Goal: Transaction & Acquisition: Purchase product/service

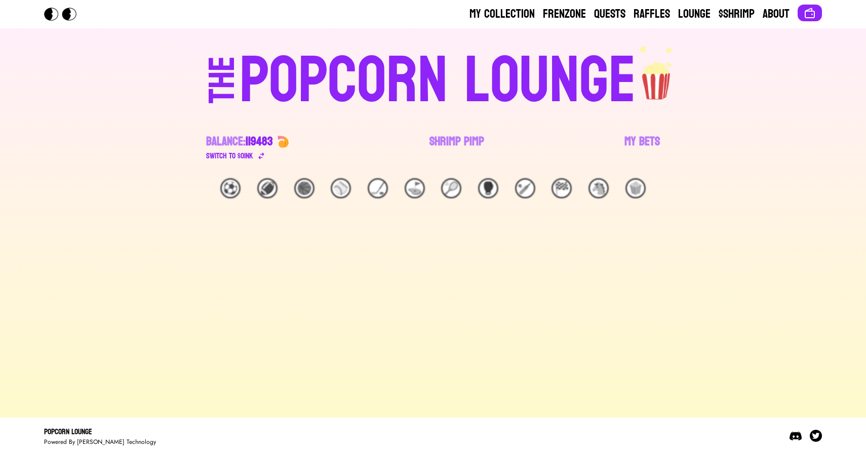
click at [447, 138] on link "Shrimp Pimp" at bounding box center [456, 148] width 55 height 28
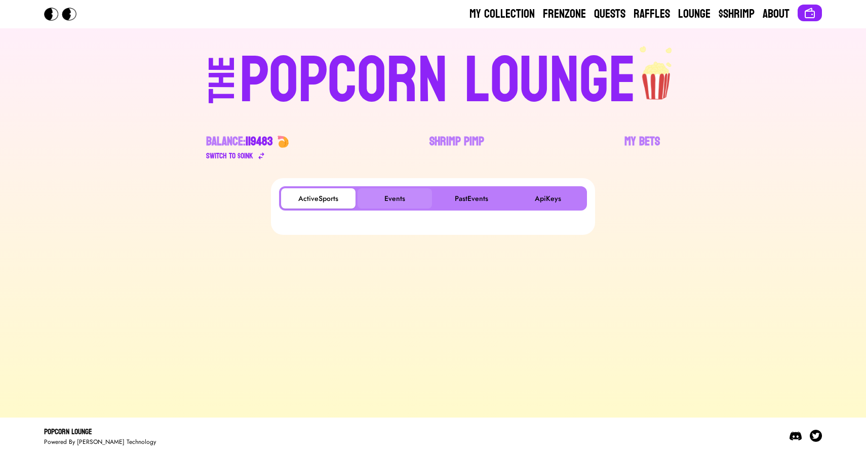
click at [402, 196] on button "Events" at bounding box center [394, 198] width 74 height 20
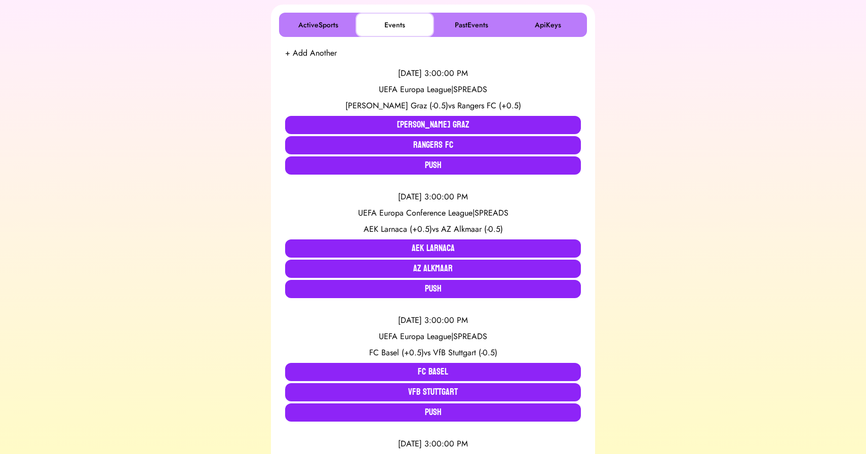
scroll to position [175, 0]
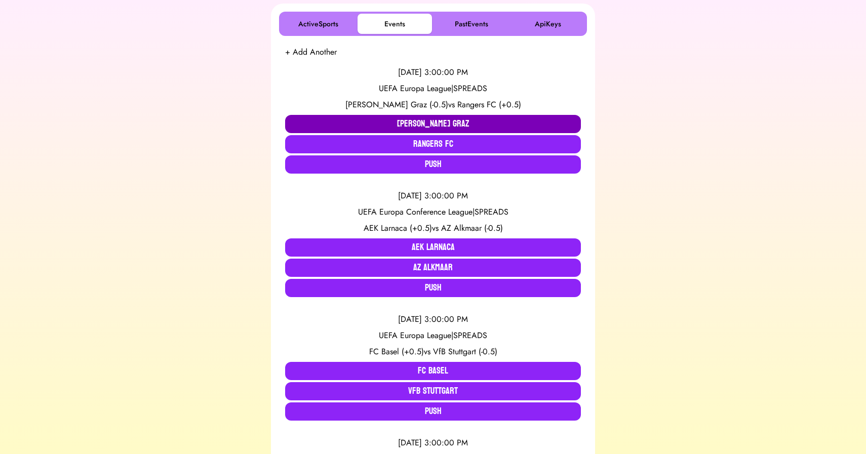
click at [381, 123] on button "[PERSON_NAME] Graz" at bounding box center [433, 124] width 296 height 18
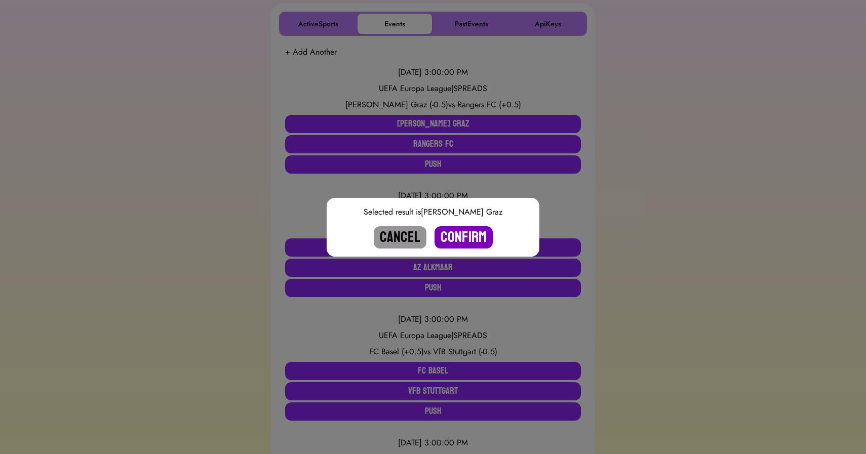
click at [467, 232] on button "Confirm" at bounding box center [463, 237] width 58 height 22
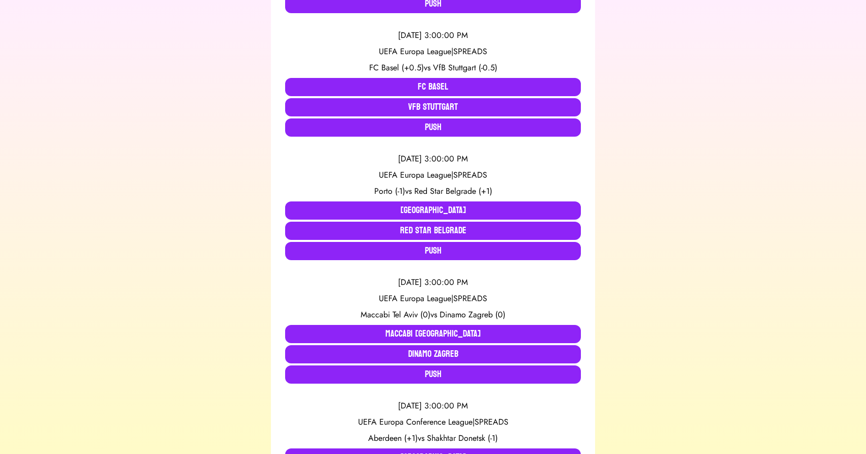
scroll to position [338, 0]
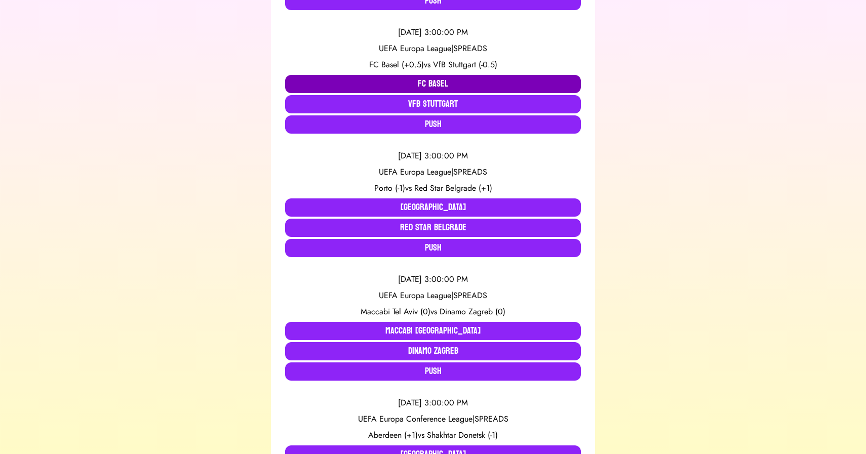
click at [404, 79] on button "FC Basel" at bounding box center [433, 84] width 296 height 18
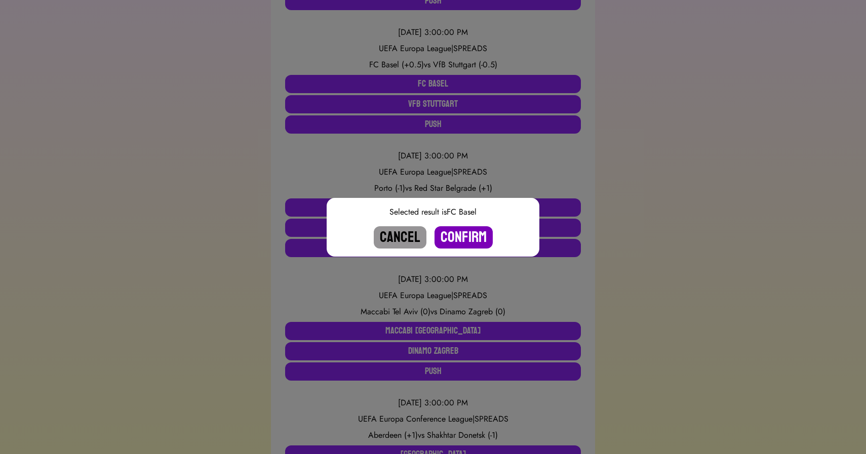
click at [463, 243] on button "Confirm" at bounding box center [463, 237] width 58 height 22
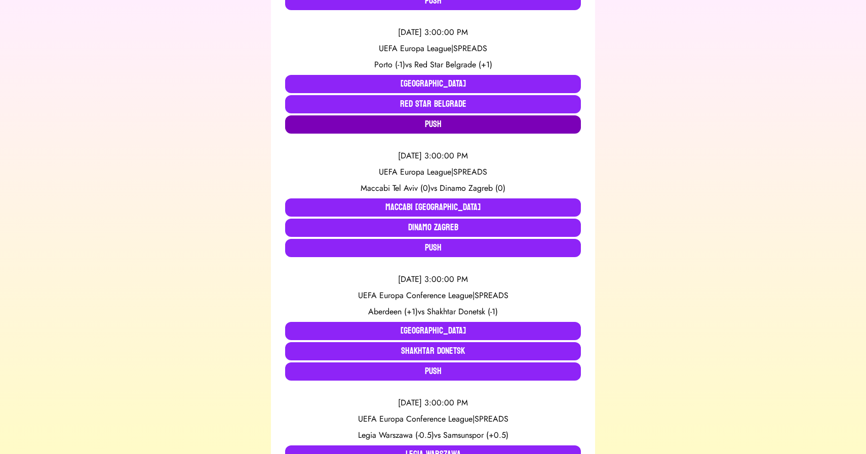
click at [412, 122] on button "Push" at bounding box center [433, 124] width 296 height 18
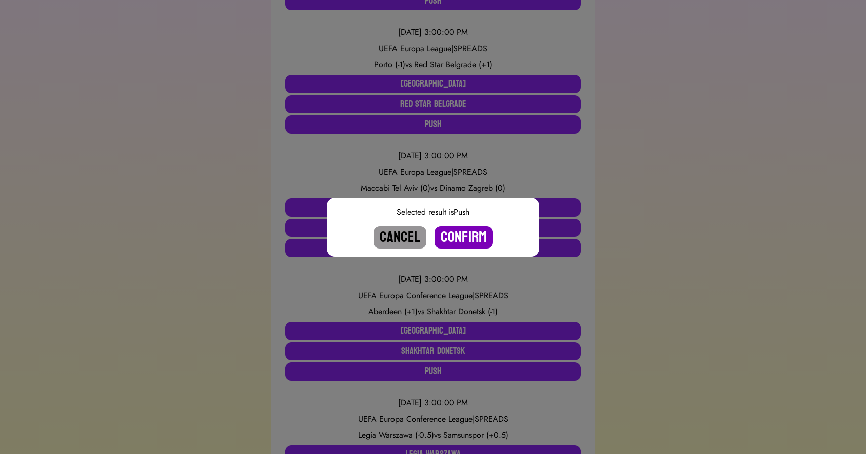
click at [461, 233] on button "Confirm" at bounding box center [463, 237] width 58 height 22
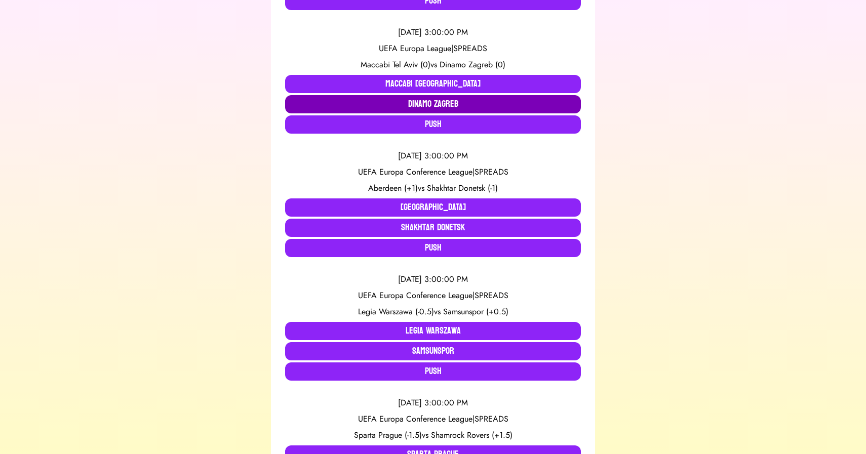
click at [440, 105] on button "Dinamo Zagreb" at bounding box center [433, 104] width 296 height 18
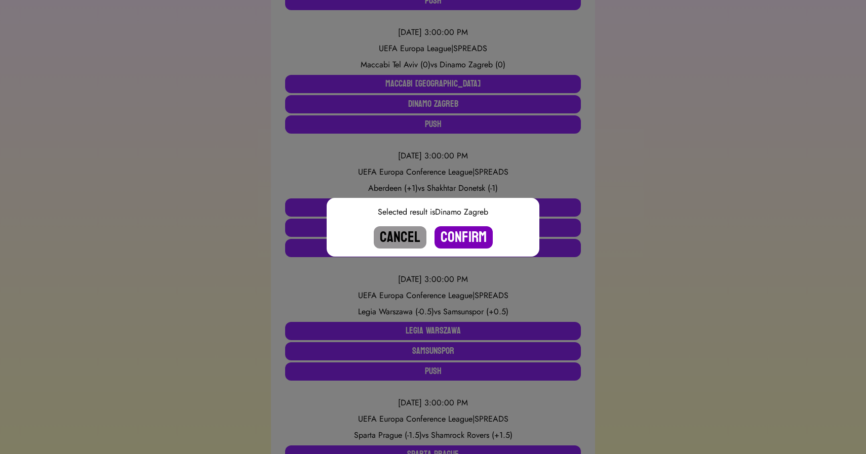
click at [460, 234] on button "Confirm" at bounding box center [463, 237] width 58 height 22
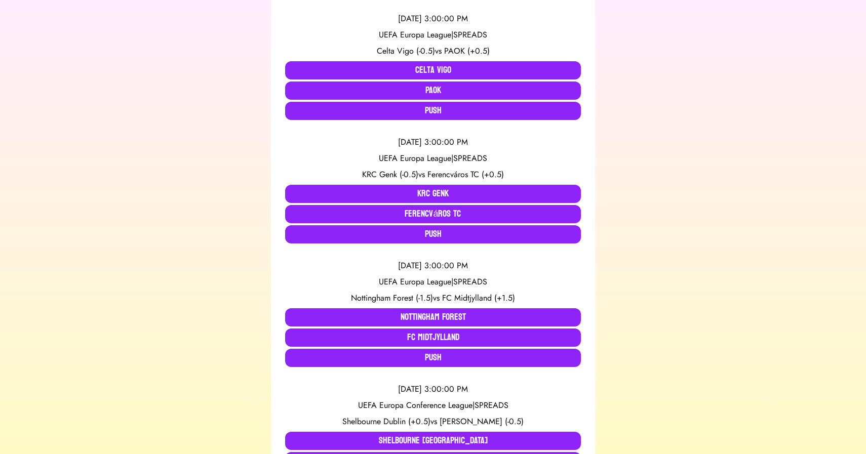
scroll to position [725, 0]
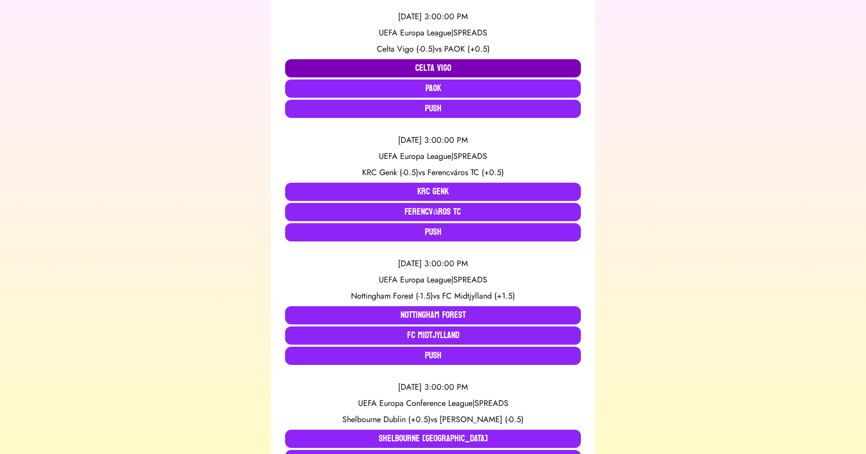
click at [420, 66] on button "Celta Vigo" at bounding box center [433, 68] width 296 height 18
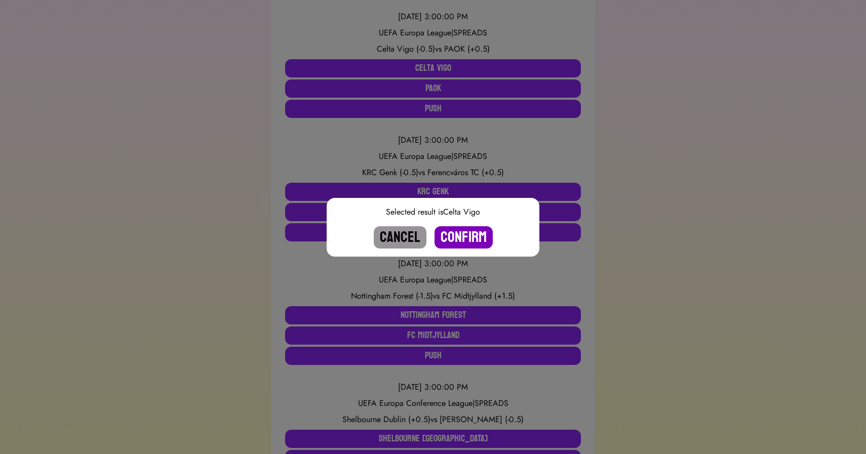
click at [458, 234] on button "Confirm" at bounding box center [463, 237] width 58 height 22
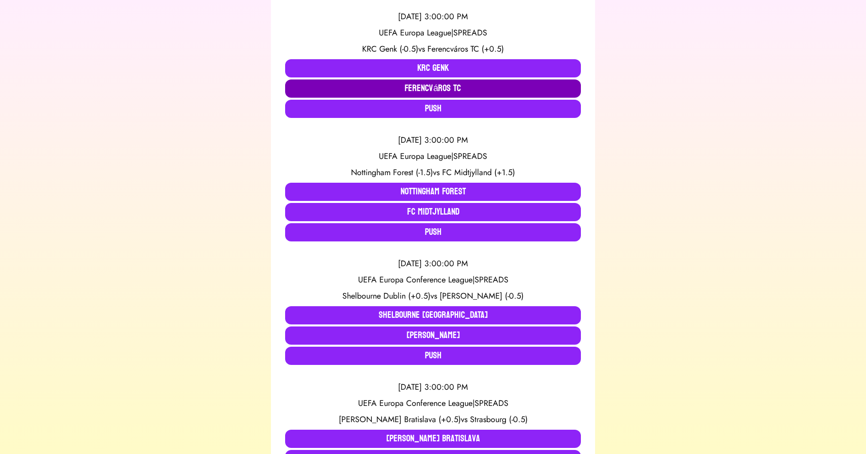
click at [459, 88] on button "Ferencváros TC" at bounding box center [433, 88] width 296 height 18
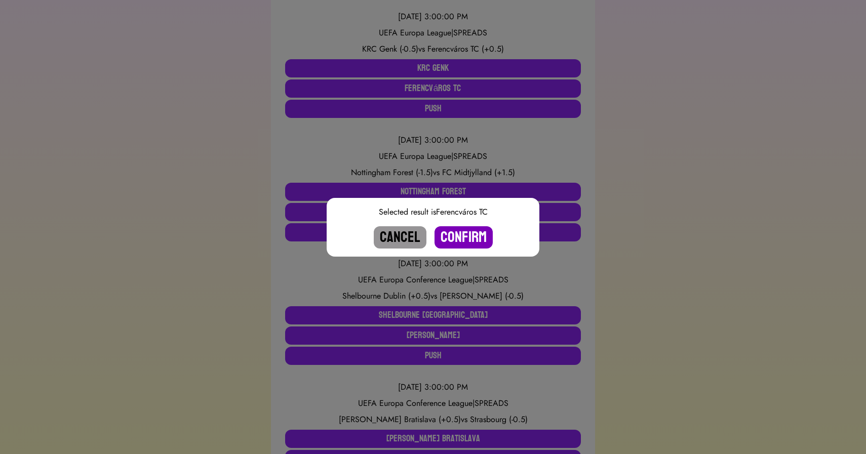
click at [466, 237] on button "Confirm" at bounding box center [463, 237] width 58 height 22
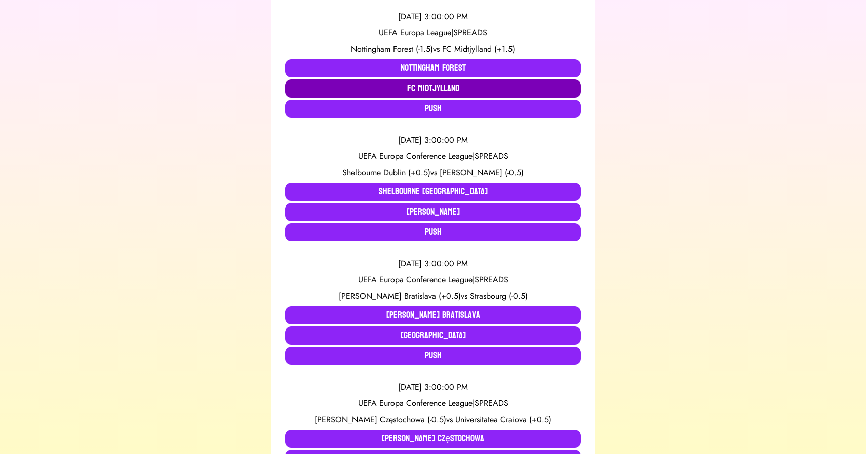
click at [433, 88] on button "FC Midtjylland" at bounding box center [433, 88] width 296 height 18
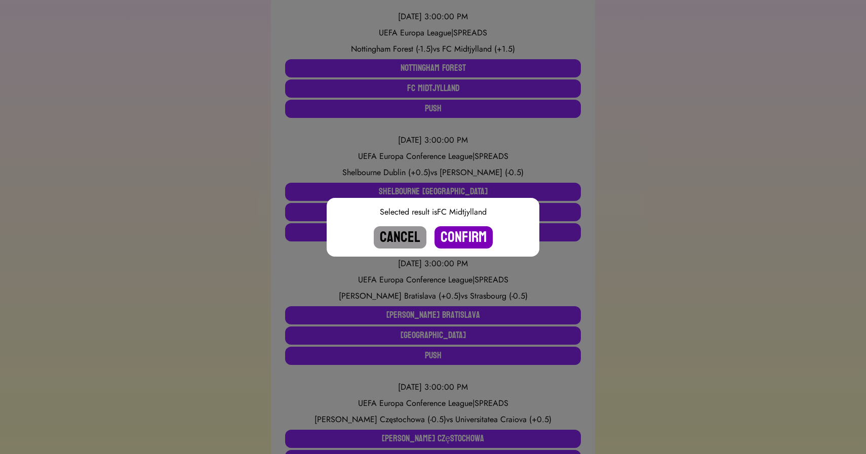
click at [463, 227] on button "Confirm" at bounding box center [463, 237] width 58 height 22
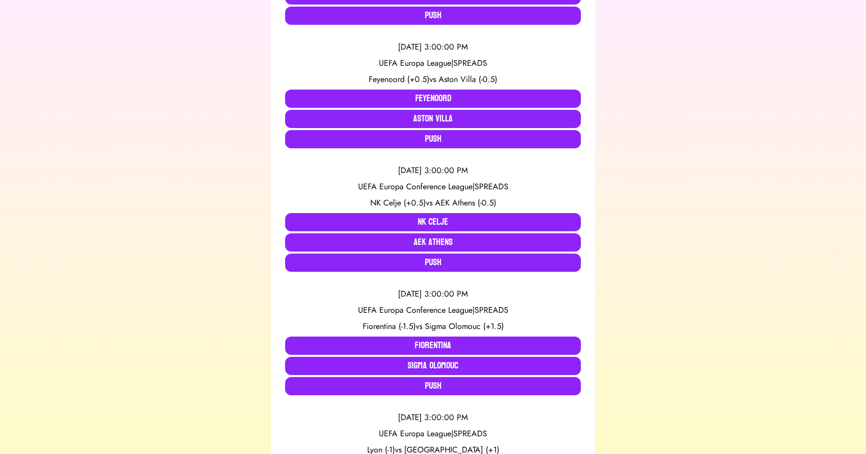
scroll to position [1068, 0]
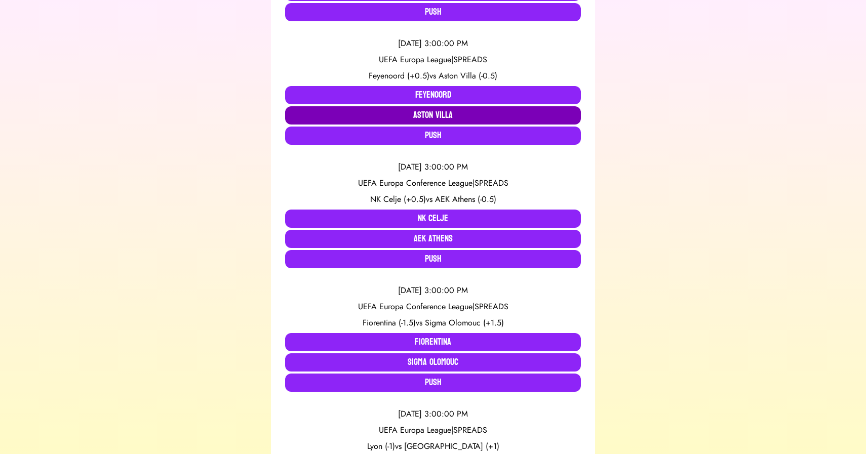
click at [427, 113] on button "Aston Villa" at bounding box center [433, 115] width 296 height 18
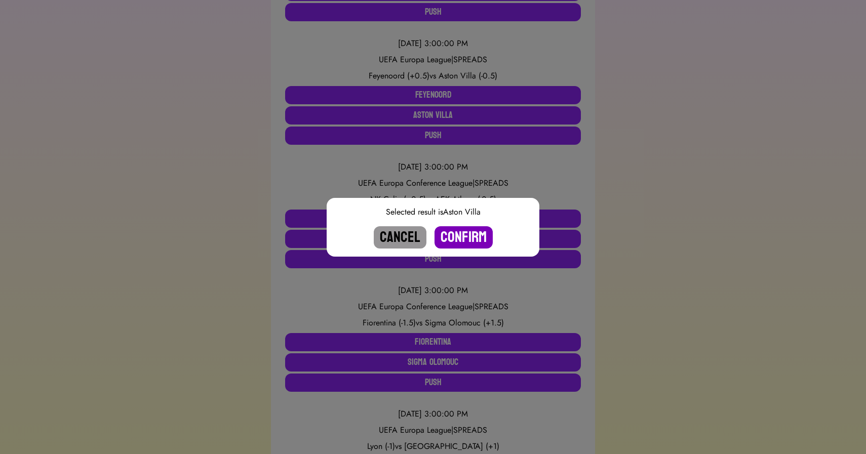
click at [463, 236] on button "Confirm" at bounding box center [463, 237] width 58 height 22
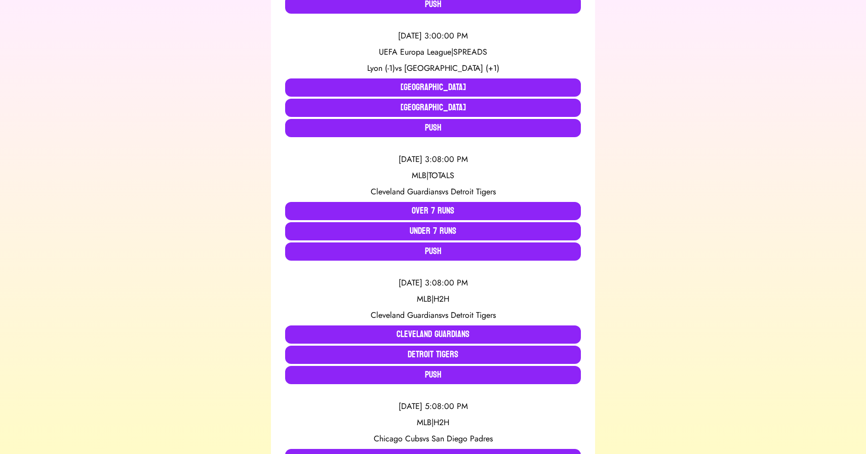
scroll to position [1335, 0]
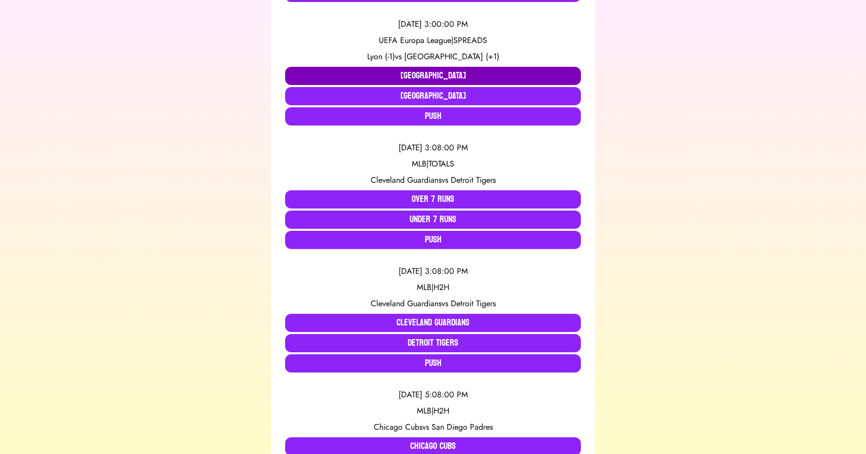
click at [401, 75] on button "[GEOGRAPHIC_DATA]" at bounding box center [433, 76] width 296 height 18
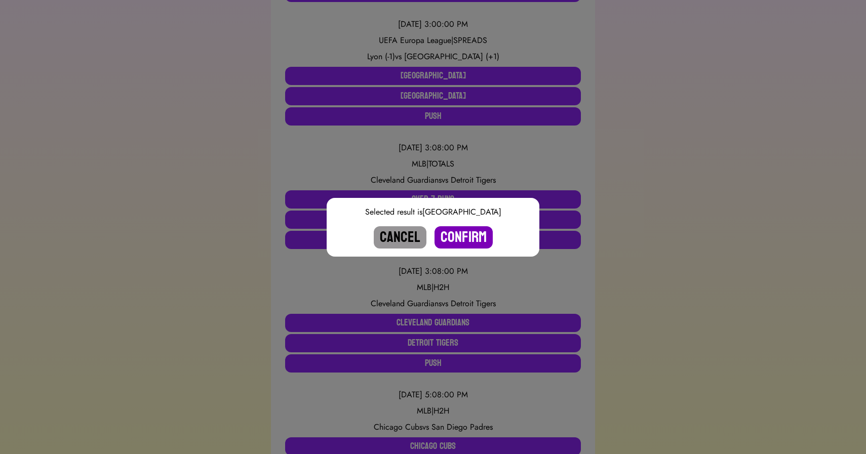
click at [466, 235] on button "Confirm" at bounding box center [463, 237] width 58 height 22
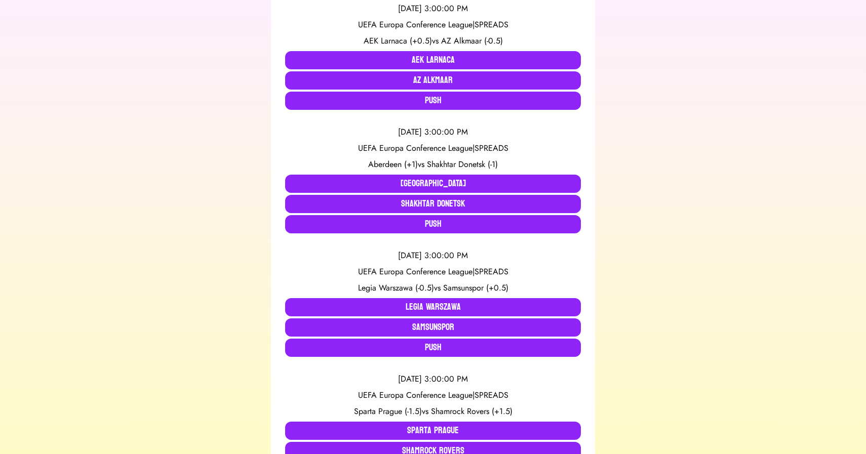
scroll to position [241, 0]
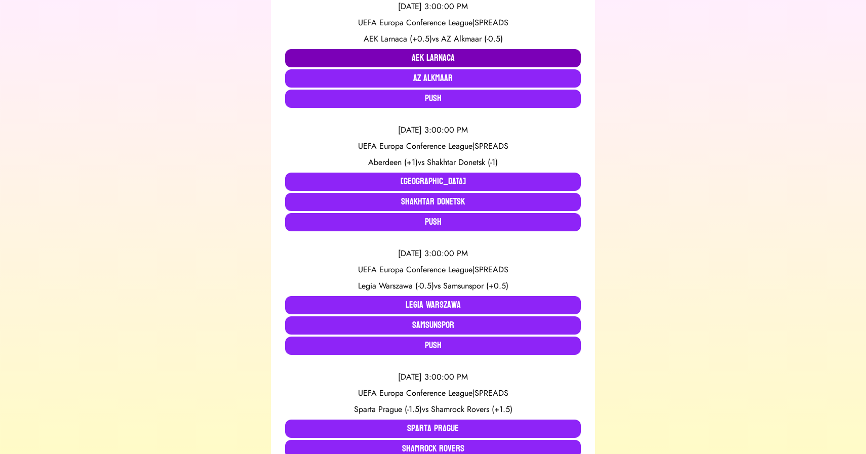
click at [452, 58] on button "AEK Larnaca" at bounding box center [433, 58] width 296 height 18
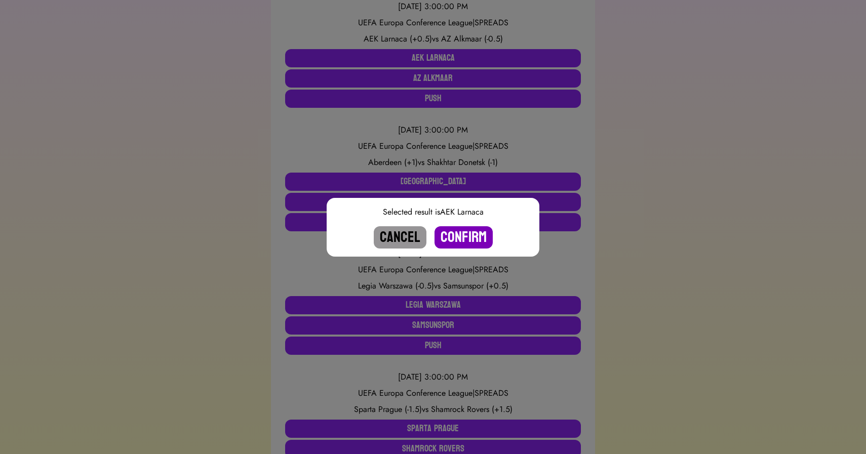
click at [461, 239] on button "Confirm" at bounding box center [463, 237] width 58 height 22
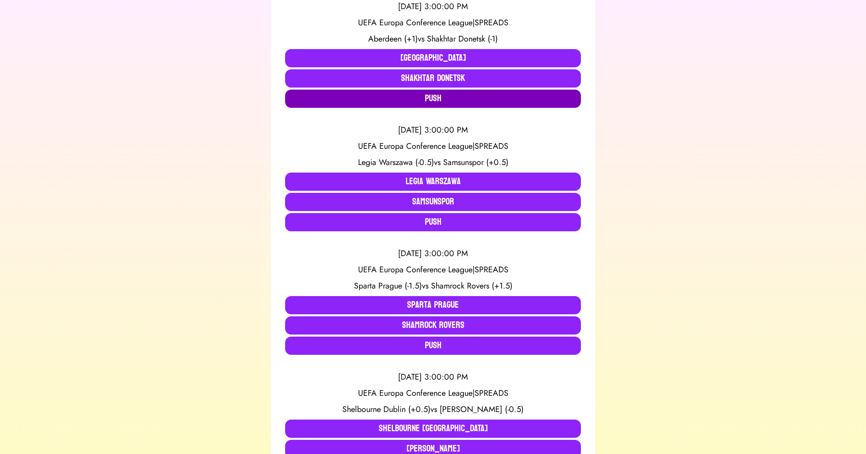
click at [408, 97] on button "Push" at bounding box center [433, 99] width 296 height 18
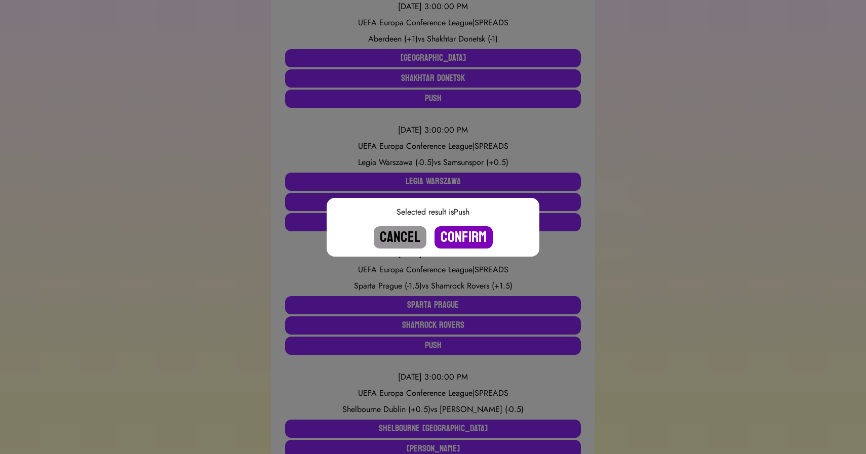
click at [465, 230] on button "Confirm" at bounding box center [463, 237] width 58 height 22
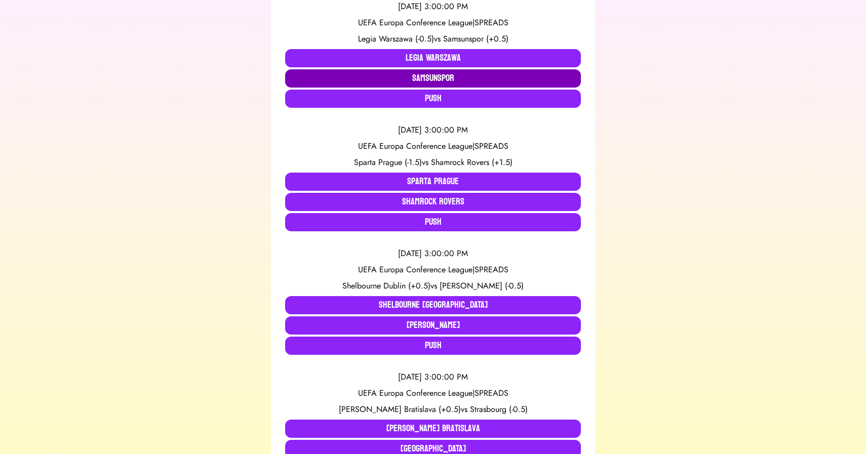
click at [431, 73] on button "Samsunspor" at bounding box center [433, 78] width 296 height 18
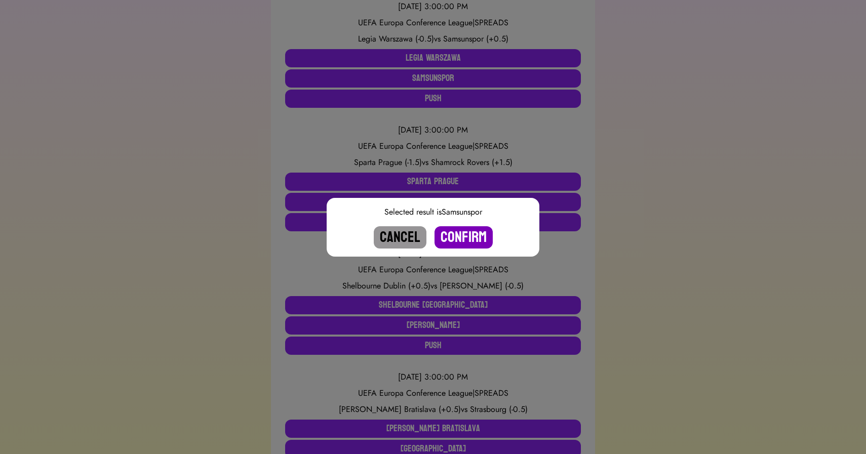
click at [460, 234] on button "Confirm" at bounding box center [463, 237] width 58 height 22
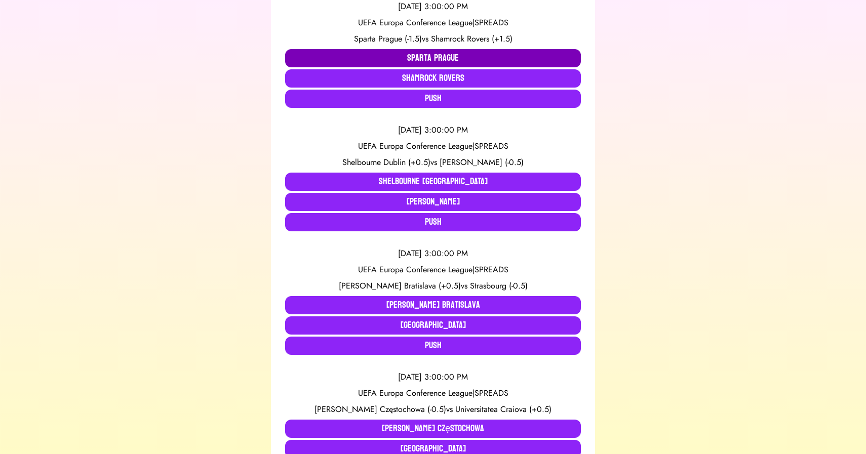
click at [402, 59] on button "Sparta Prague" at bounding box center [433, 58] width 296 height 18
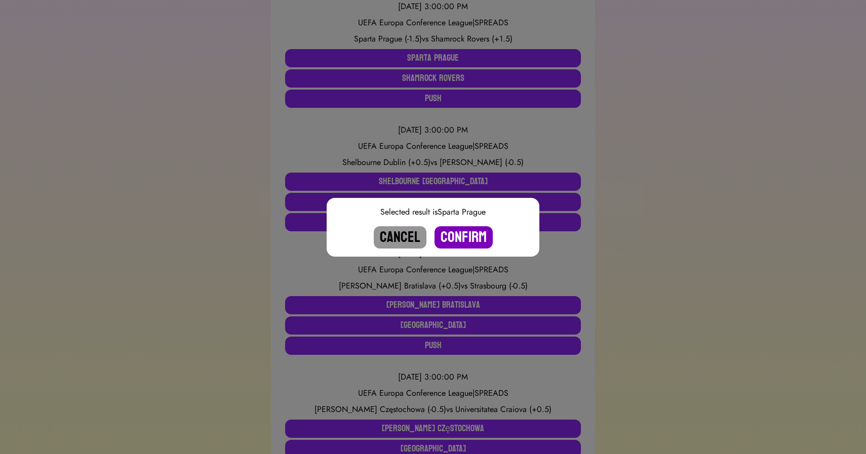
click at [466, 235] on button "Confirm" at bounding box center [463, 237] width 58 height 22
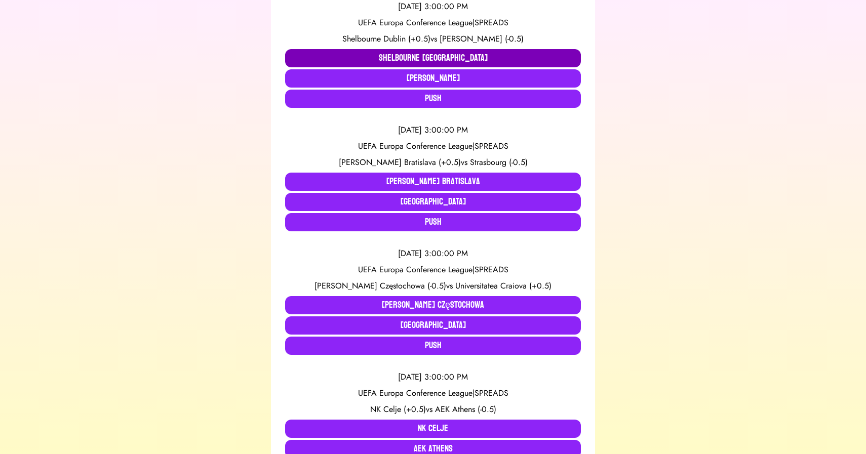
click at [391, 50] on button "Shelbourne [GEOGRAPHIC_DATA]" at bounding box center [433, 58] width 296 height 18
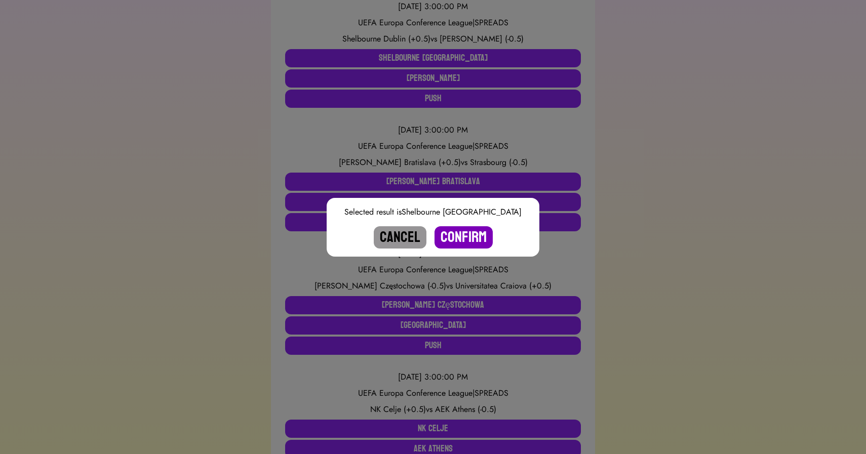
click at [455, 241] on button "Confirm" at bounding box center [463, 237] width 58 height 22
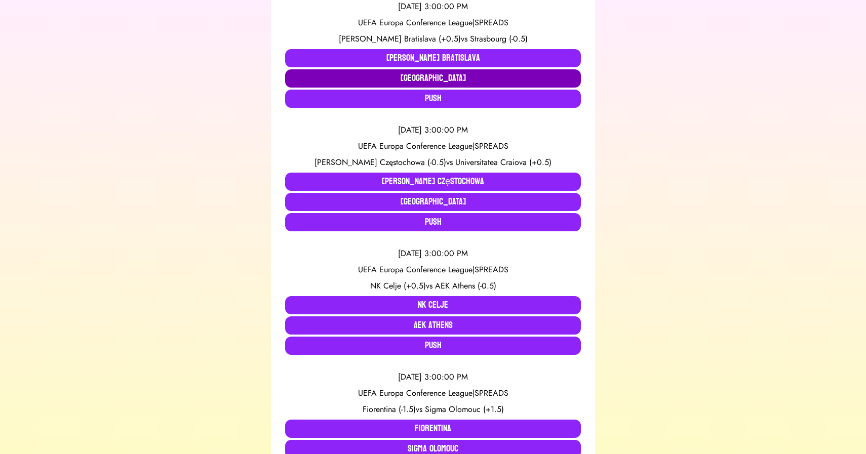
click at [408, 81] on button "[GEOGRAPHIC_DATA]" at bounding box center [433, 78] width 296 height 18
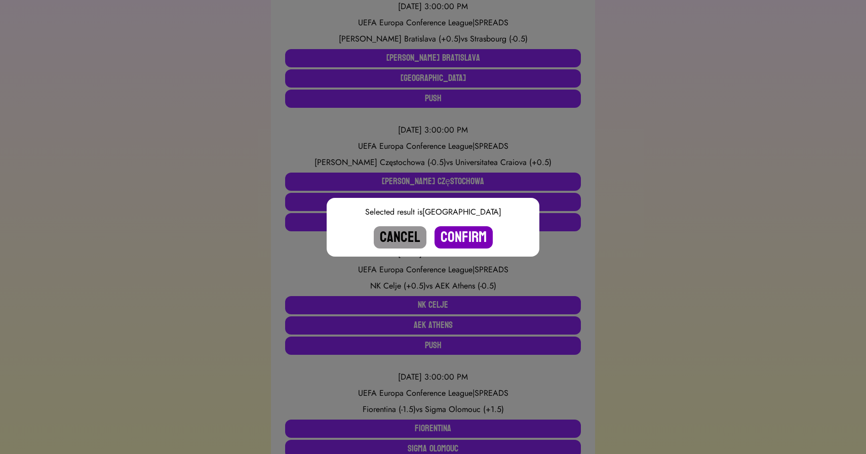
click at [459, 238] on button "Confirm" at bounding box center [463, 237] width 58 height 22
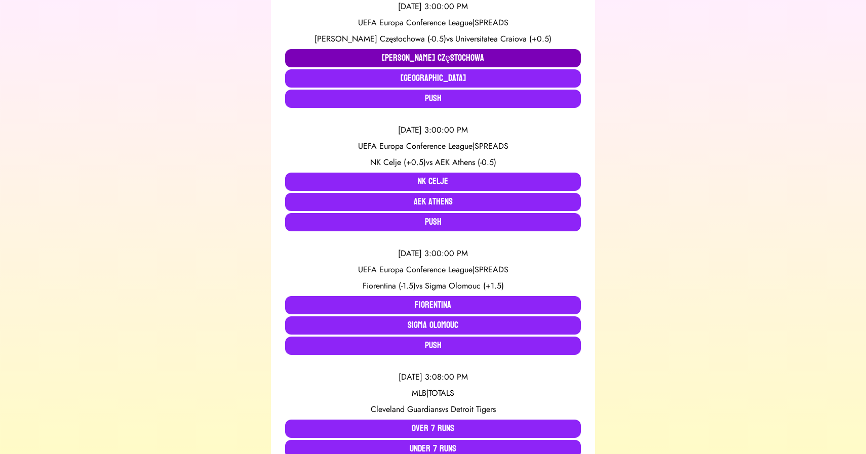
click at [411, 58] on button "[PERSON_NAME] Częstochowa" at bounding box center [433, 58] width 296 height 18
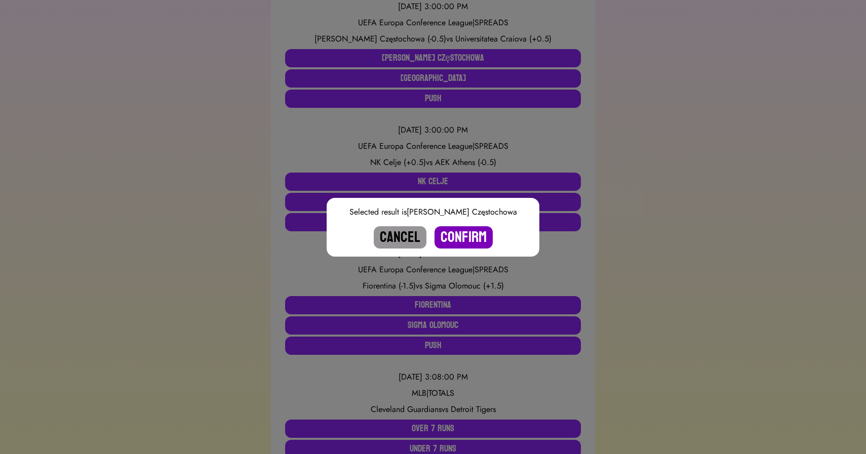
click at [459, 236] on button "Confirm" at bounding box center [463, 237] width 58 height 22
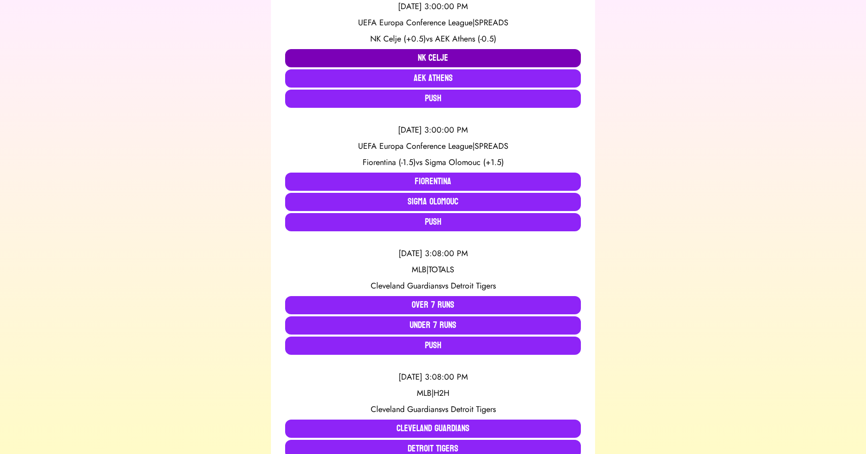
click at [428, 56] on button "NK Celje" at bounding box center [433, 58] width 296 height 18
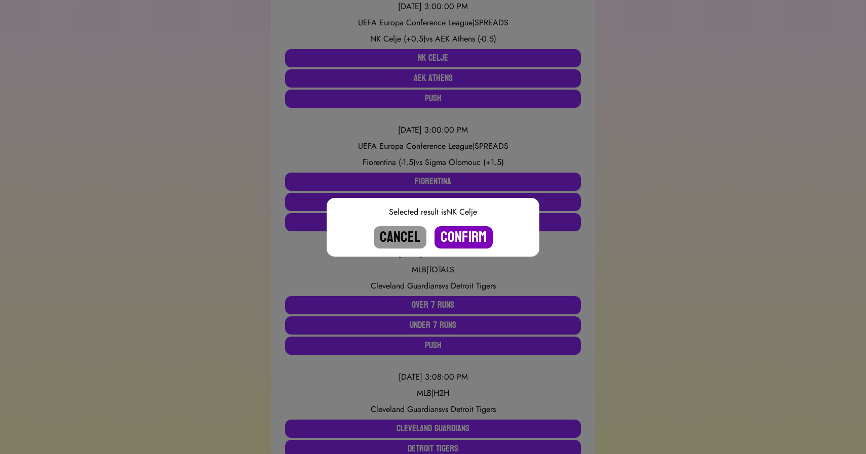
click at [459, 236] on button "Confirm" at bounding box center [463, 237] width 58 height 22
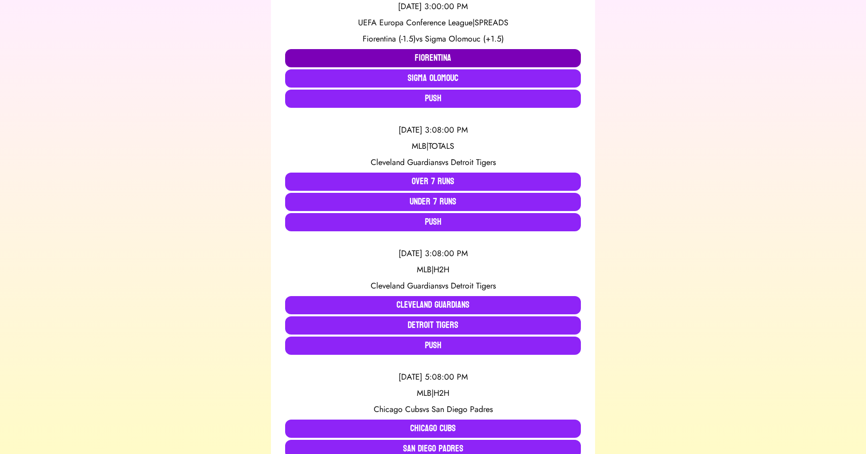
click at [398, 54] on button "Fiorentina" at bounding box center [433, 58] width 296 height 18
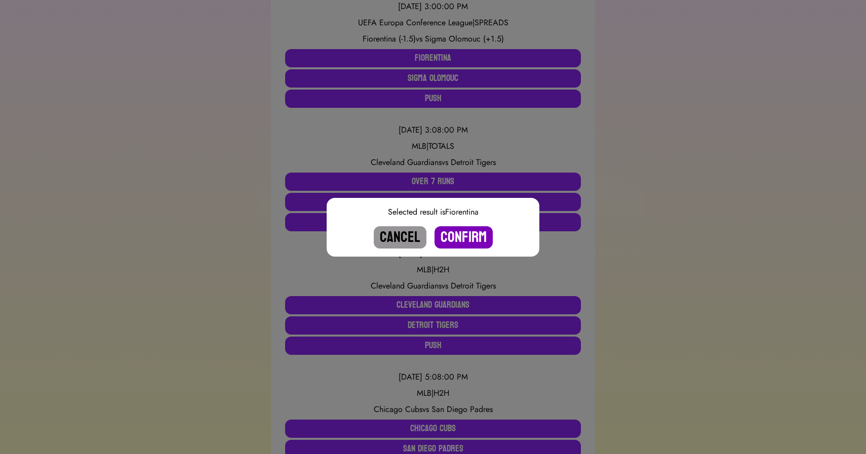
click at [454, 232] on button "Confirm" at bounding box center [463, 237] width 58 height 22
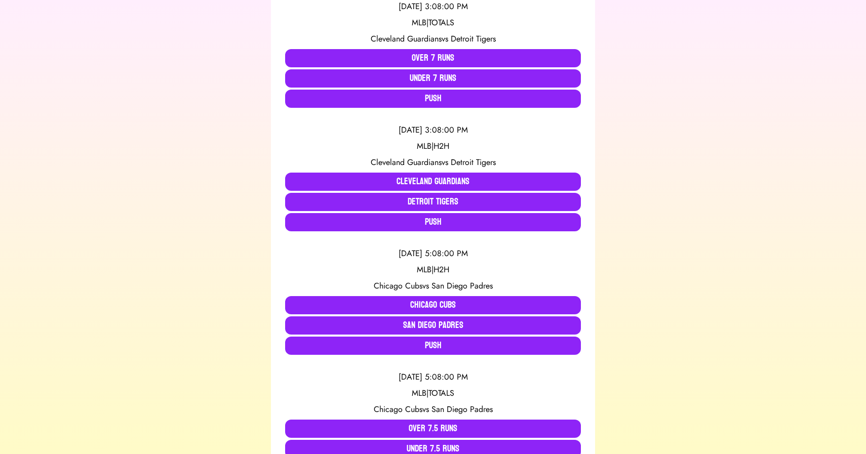
scroll to position [0, 0]
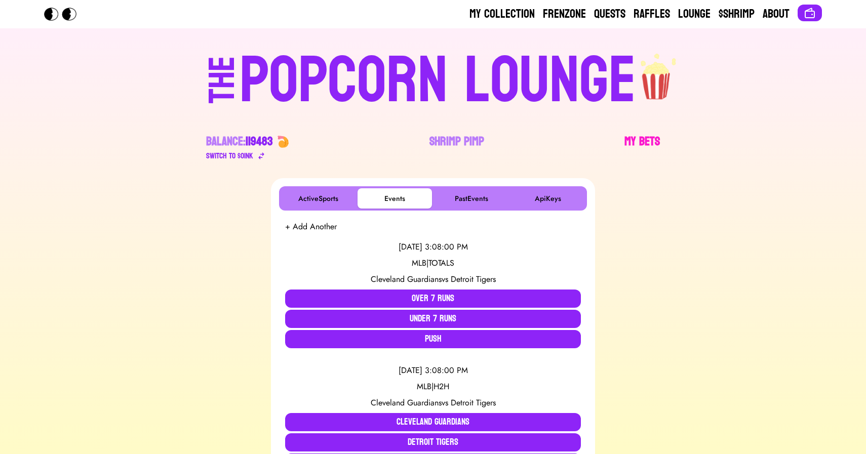
click at [630, 134] on link "My Bets" at bounding box center [641, 148] width 35 height 28
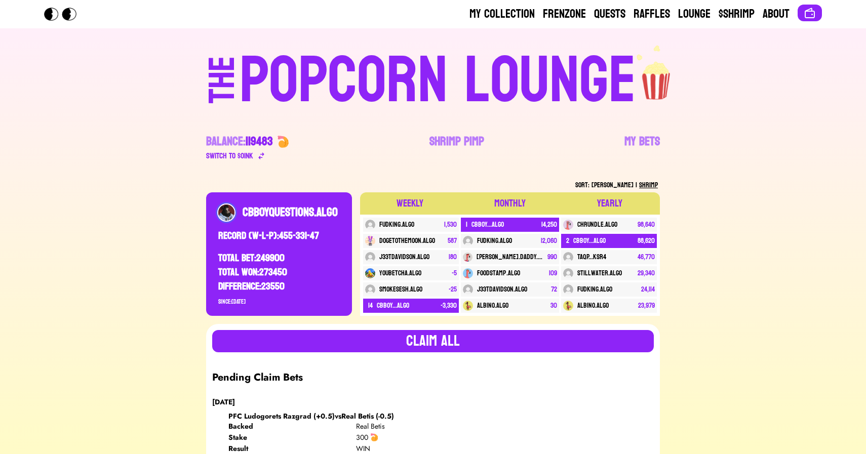
click at [326, 57] on div "POPCORN LOUNGE" at bounding box center [437, 81] width 396 height 65
